Goal: Find specific page/section: Find specific page/section

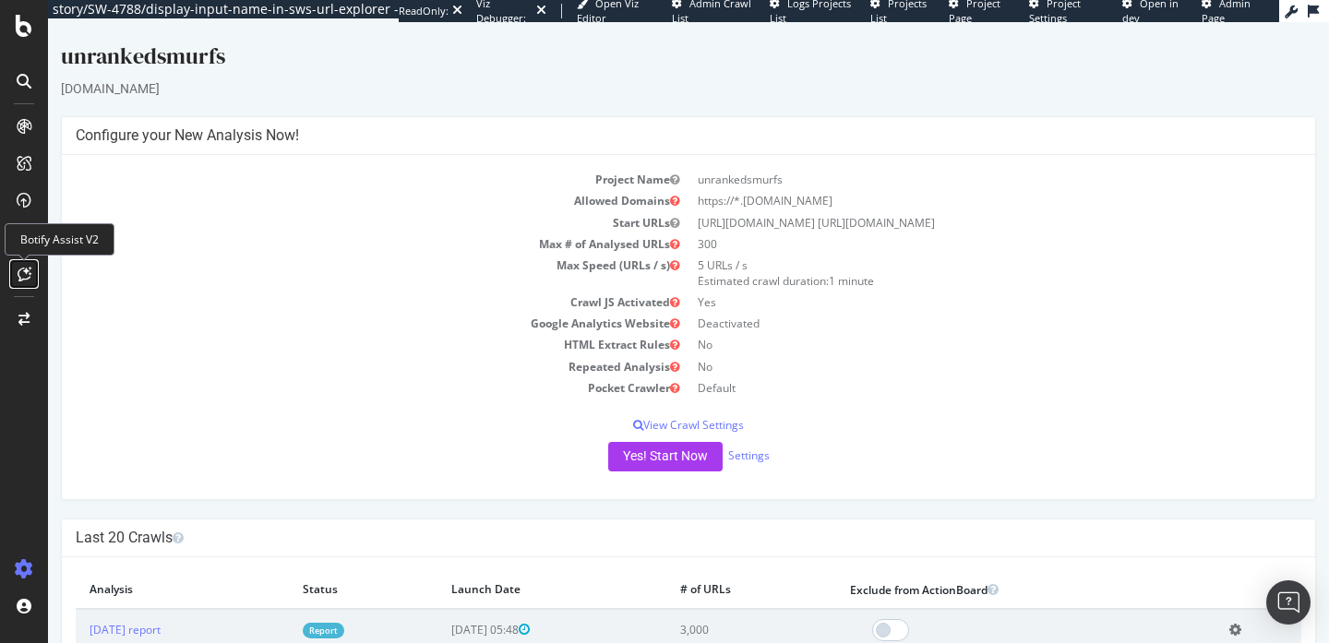
click at [26, 271] on icon at bounding box center [25, 274] width 14 height 15
click at [66, 238] on div "Botify Assist V2" at bounding box center [60, 239] width 110 height 32
click at [12, 276] on div at bounding box center [24, 274] width 30 height 30
click at [24, 245] on div "Botify Assist V2" at bounding box center [60, 239] width 110 height 32
